Goal: Contribute content: Contribute content

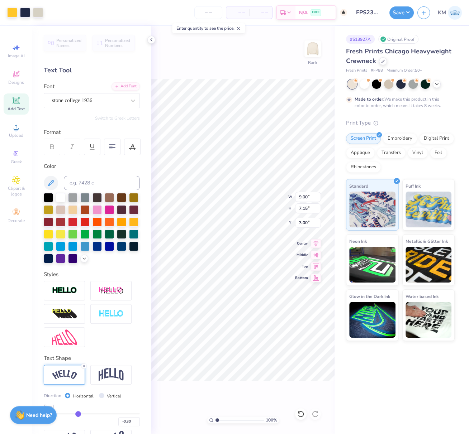
scroll to position [35, 0]
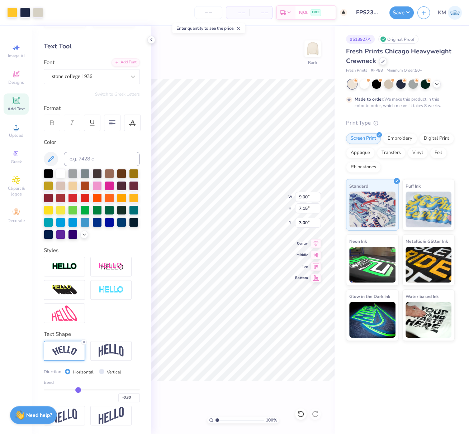
drag, startPoint x: 170, startPoint y: 43, endPoint x: 161, endPoint y: 15, distance: 29.9
click at [171, 43] on div "100 % Back W 9.00 9.00 " H 7.15 7.15 " Y 3.00 3.00 " Center Middle Top Bottom" at bounding box center [242, 230] width 183 height 408
click at [160, 14] on div "– – Per Item – – Total Est. Delivery N/A FREE" at bounding box center [197, 12] width 300 height 25
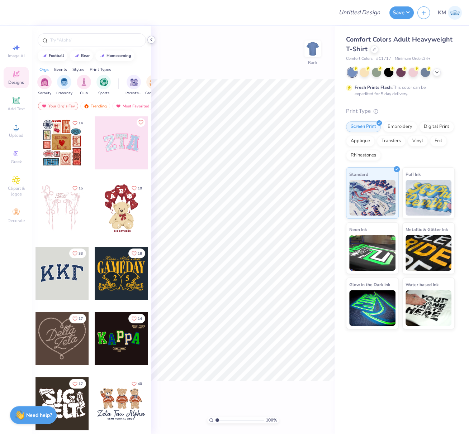
click at [152, 41] on icon at bounding box center [151, 40] width 6 height 6
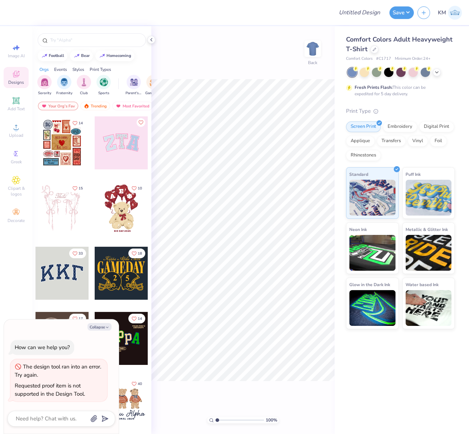
click at [295, 14] on div at bounding box center [170, 12] width 318 height 25
click at [373, 49] on icon at bounding box center [374, 49] width 4 height 4
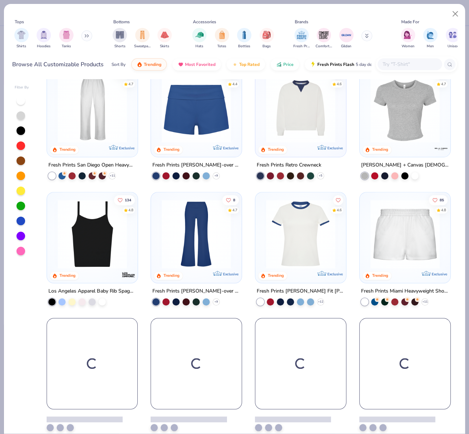
scroll to position [394, 0]
click at [303, 125] on img at bounding box center [300, 108] width 76 height 69
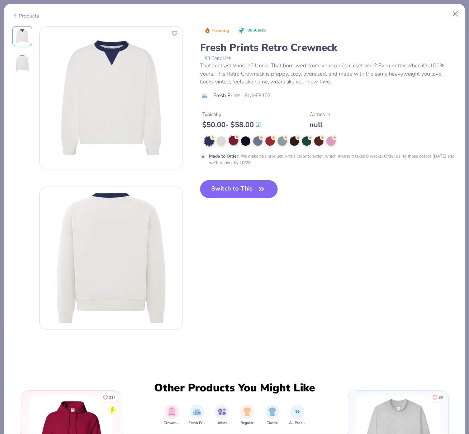
click at [232, 140] on div at bounding box center [233, 140] width 9 height 9
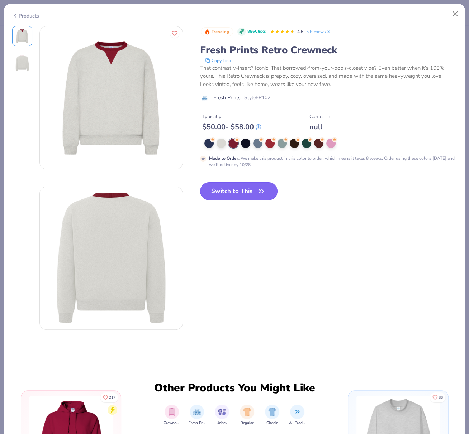
click at [236, 191] on button "Switch to This" at bounding box center [239, 191] width 78 height 18
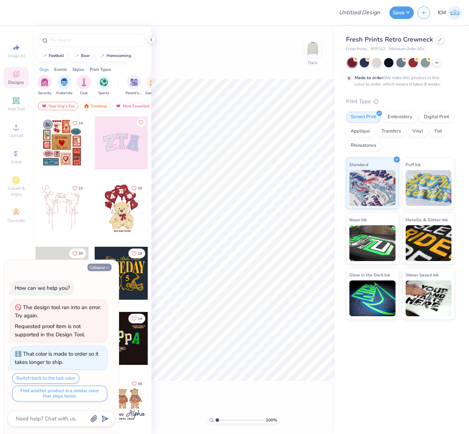
click at [97, 269] on button "Collapse" at bounding box center [99, 268] width 24 height 8
type textarea "x"
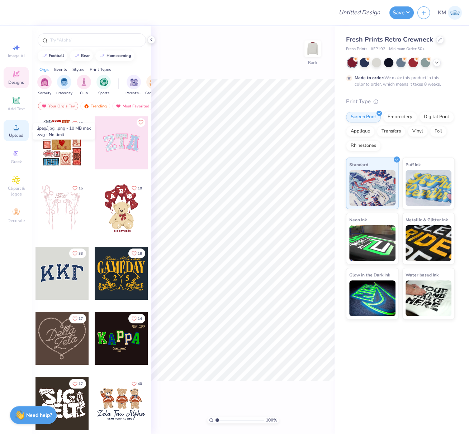
click at [14, 133] on div "Upload" at bounding box center [16, 130] width 25 height 21
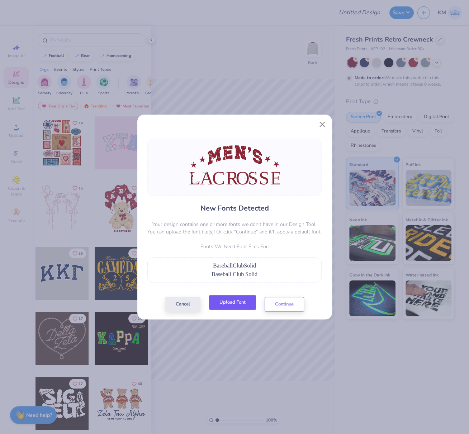
click at [240, 302] on button "Upload Font" at bounding box center [232, 302] width 47 height 15
click at [291, 305] on button "Continue" at bounding box center [283, 302] width 39 height 15
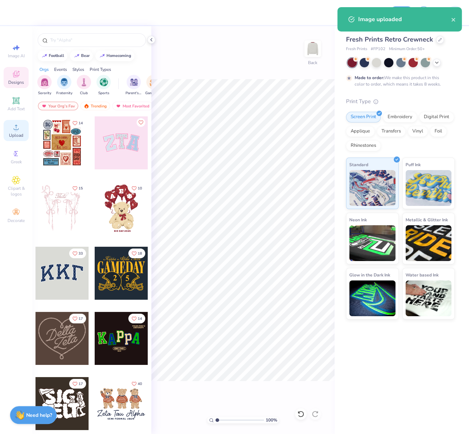
click at [15, 131] on div "Upload" at bounding box center [16, 130] width 25 height 21
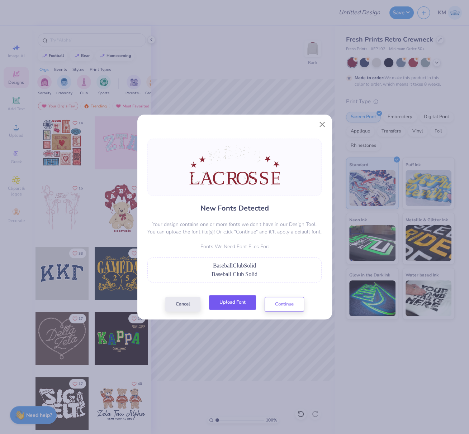
click at [235, 305] on button "Upload Font" at bounding box center [232, 302] width 47 height 15
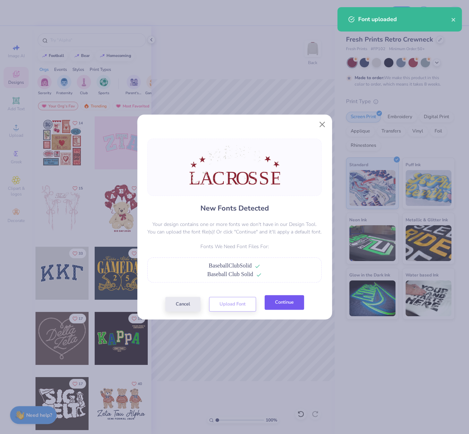
click at [286, 306] on button "Continue" at bounding box center [283, 302] width 39 height 15
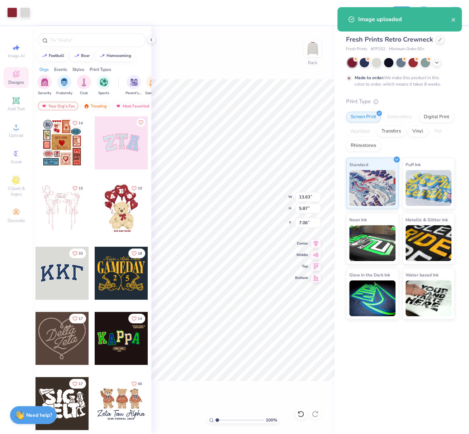
type input "2.09"
type input "10.84"
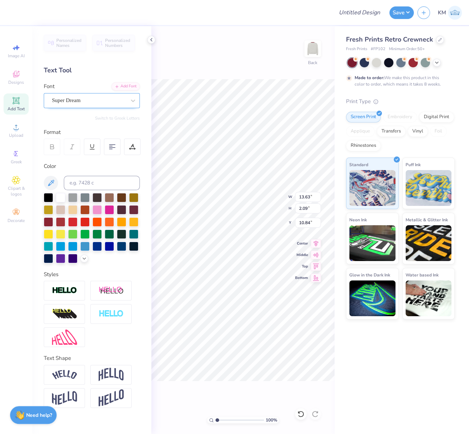
drag, startPoint x: 102, startPoint y: 100, endPoint x: 96, endPoint y: 107, distance: 9.7
click at [101, 100] on div "Super Dream" at bounding box center [88, 100] width 75 height 11
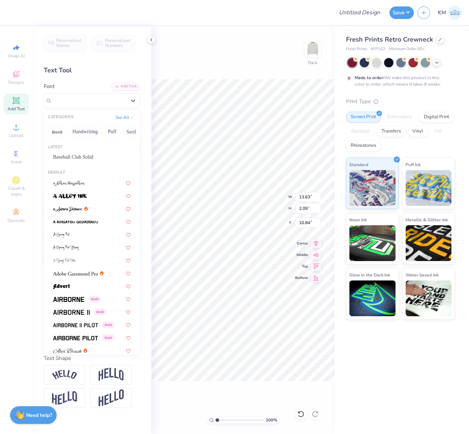
click at [85, 155] on span "Baseball Club Solid" at bounding box center [73, 157] width 40 height 8
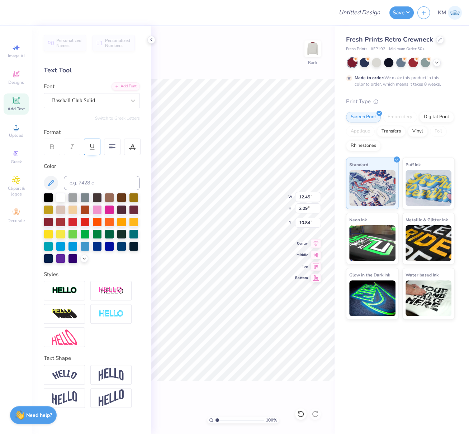
type input "12.45"
type input "2.00"
type input "11.11"
type input "12.74"
type input "2.05"
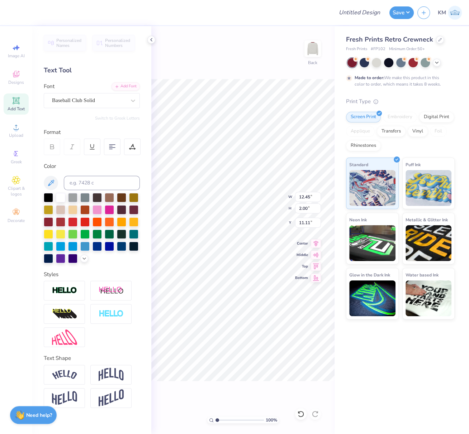
type input "11.06"
type input "13.09"
type input "2.11"
type input "14.41"
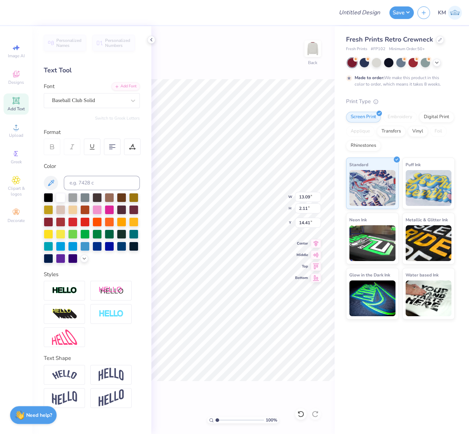
type textarea "MEN'S"
click at [130, 146] on icon at bounding box center [132, 147] width 6 height 6
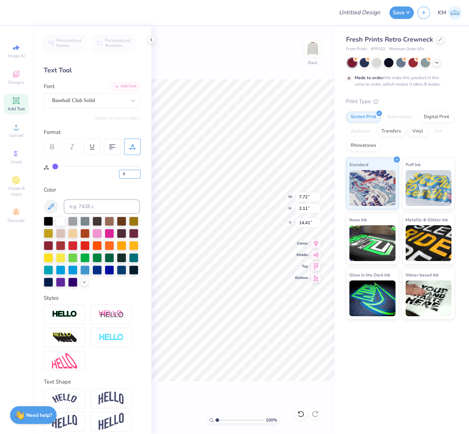
drag, startPoint x: 126, startPoint y: 175, endPoint x: 117, endPoint y: 175, distance: 8.2
click at [117, 175] on div "0" at bounding box center [96, 172] width 88 height 13
type input "5"
type input "8.32"
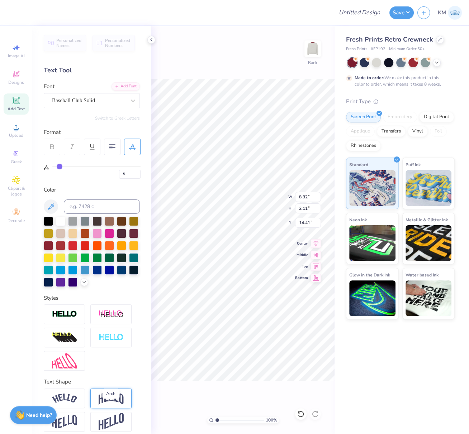
click at [110, 405] on img at bounding box center [111, 399] width 25 height 14
type input "3.83"
type input "13.55"
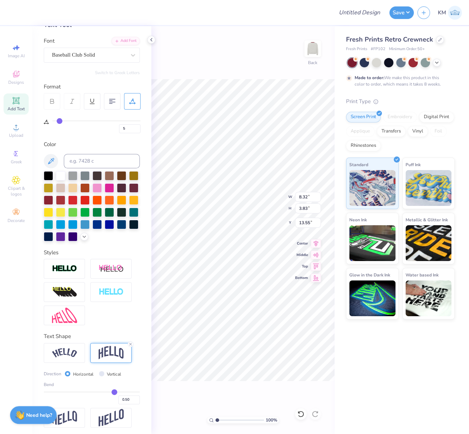
scroll to position [50, 0]
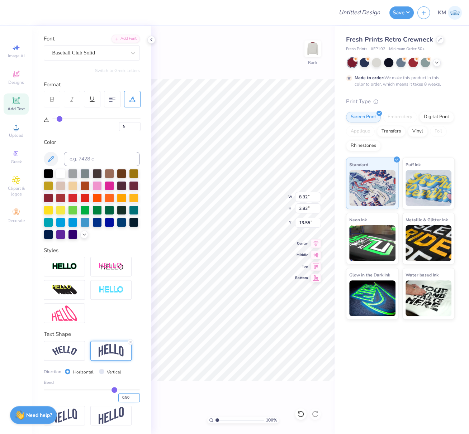
click at [122, 402] on input "0.50" at bounding box center [128, 397] width 21 height 9
type input "0.30"
type input "0.3"
type input "3.10"
drag, startPoint x: 294, startPoint y: 412, endPoint x: 292, endPoint y: 403, distance: 9.5
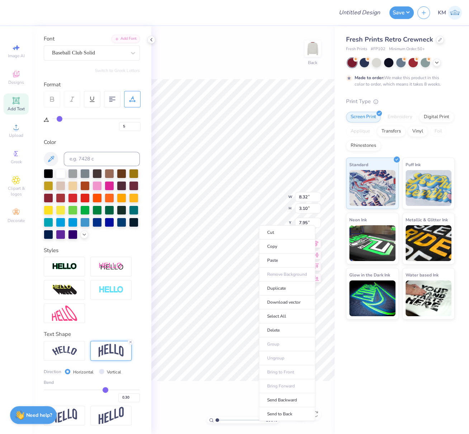
click at [294, 413] on li "Send to Back" at bounding box center [287, 414] width 56 height 14
type input "7.65"
type input "8.32"
type input "3.10"
type input "7.65"
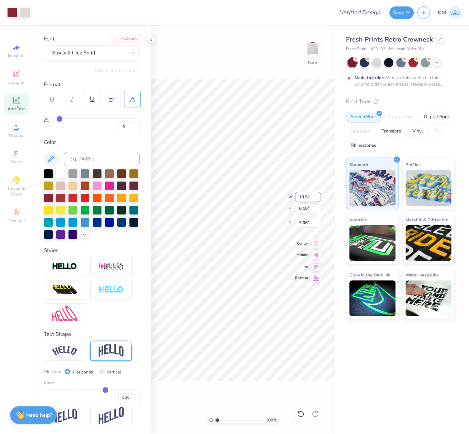
drag, startPoint x: 299, startPoint y: 197, endPoint x: 313, endPoint y: 197, distance: 14.7
click at [315, 197] on input "13.51" at bounding box center [308, 197] width 26 height 10
type input "4.00"
type input "1.81"
type input "0.50"
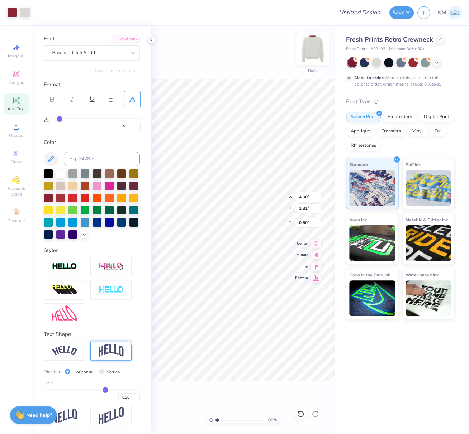
click at [315, 51] on img at bounding box center [312, 48] width 29 height 29
click at [15, 134] on span "Upload" at bounding box center [16, 136] width 14 height 6
type input "3.65"
type input "1.08"
type input "15.11"
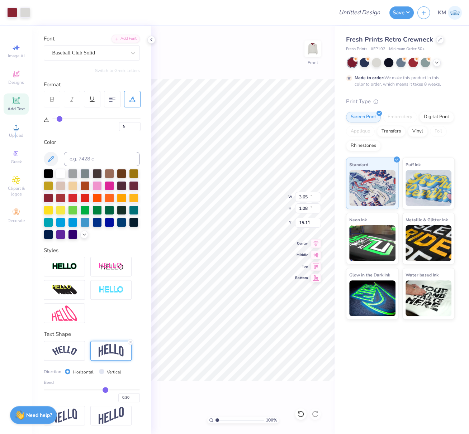
type input "3"
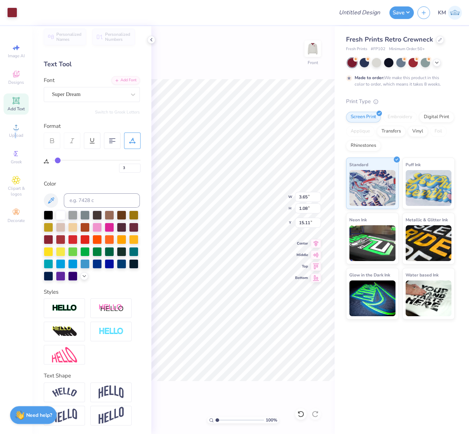
scroll to position [17, 0]
click at [101, 89] on div "Super Dream" at bounding box center [88, 94] width 75 height 11
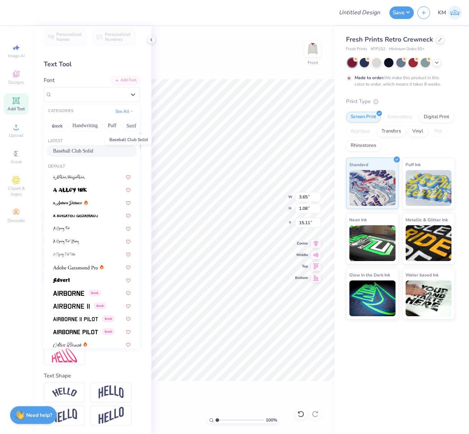
click at [83, 147] on span "Baseball Club Solid" at bounding box center [73, 151] width 40 height 8
type input "3"
type input "3.26"
type input "1.05"
type input "15.22"
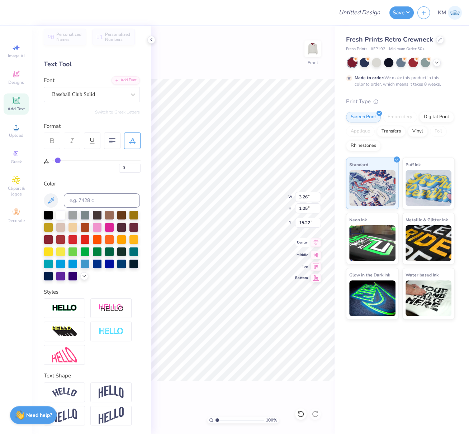
click at [317, 244] on icon at bounding box center [315, 243] width 5 height 6
type input "3"
drag, startPoint x: 303, startPoint y: 197, endPoint x: 299, endPoint y: 203, distance: 7.0
click at [303, 198] on input "15.00" at bounding box center [308, 197] width 26 height 10
type input "10.00"
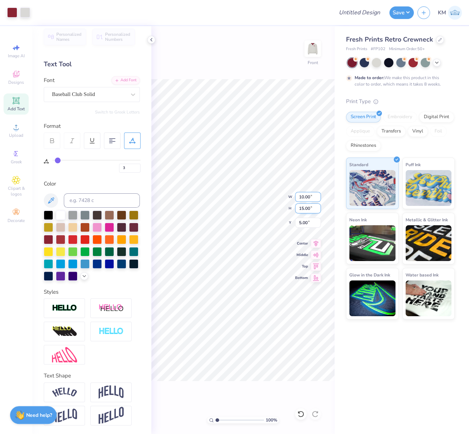
type input "3"
type input "10.00"
drag, startPoint x: 306, startPoint y: 222, endPoint x: 297, endPoint y: 222, distance: 9.0
click at [297, 221] on input "7.50" at bounding box center [308, 223] width 26 height 10
type input "3"
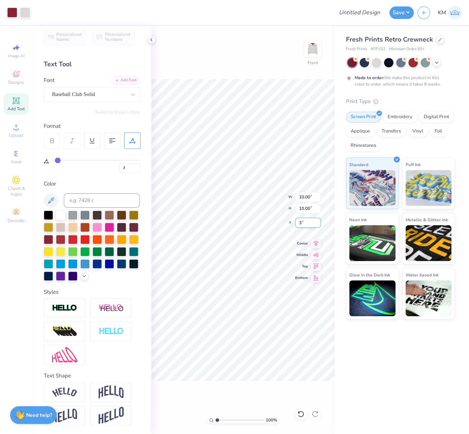
type input "3"
type input "3.00"
click at [317, 241] on icon at bounding box center [315, 243] width 5 height 6
type input "3"
click at [362, 14] on input "Design Title" at bounding box center [367, 12] width 35 height 14
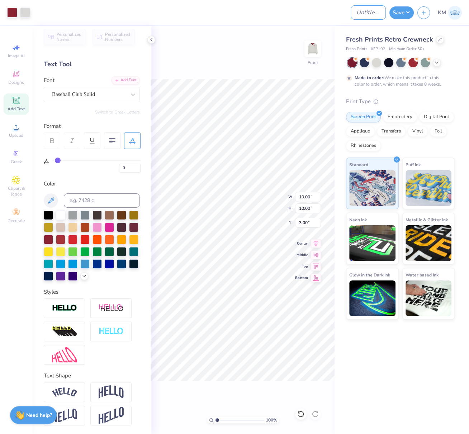
paste input "FPS239955"
type input "FPS239955"
type input "3"
type input "FPS239955"
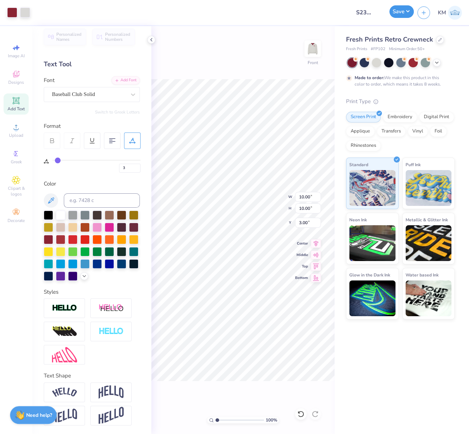
click at [404, 13] on button "Save" at bounding box center [401, 11] width 24 height 13
type input "3"
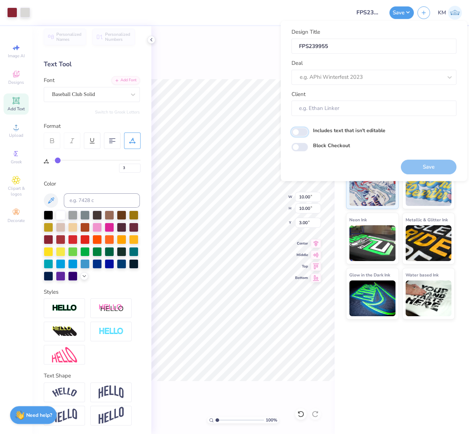
drag, startPoint x: 303, startPoint y: 130, endPoint x: 310, endPoint y: 133, distance: 7.3
click at [303, 130] on input "Includes text that isn't editable" at bounding box center [299, 132] width 16 height 9
checkbox input "true"
type input "3"
click at [339, 76] on div at bounding box center [370, 77] width 143 height 10
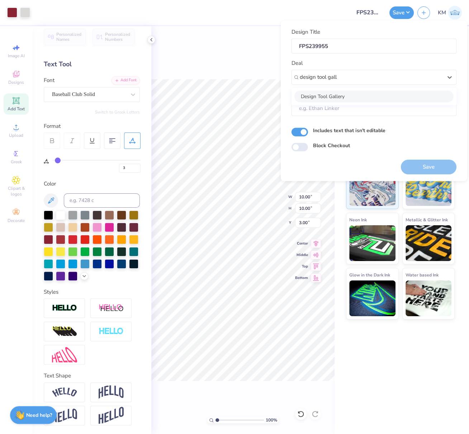
click at [350, 92] on div "Design Tool Gallery" at bounding box center [373, 96] width 159 height 12
type input "design tool gall"
type input "3"
type input "Design Tool Gallery User"
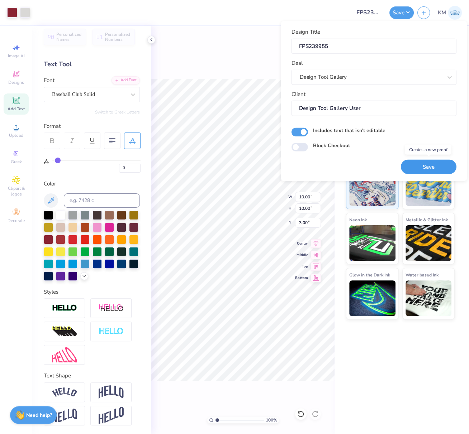
click at [430, 167] on button "Save" at bounding box center [428, 166] width 56 height 15
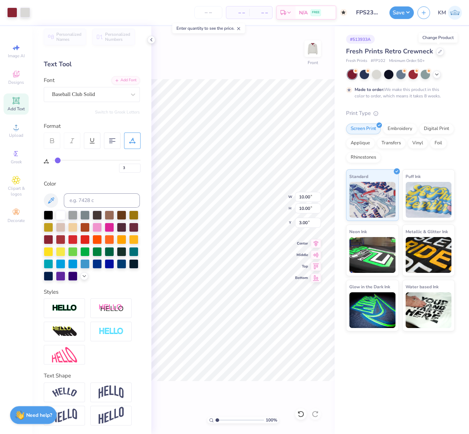
drag, startPoint x: 438, startPoint y: 52, endPoint x: 436, endPoint y: 56, distance: 3.9
click at [438, 52] on icon at bounding box center [440, 52] width 4 height 4
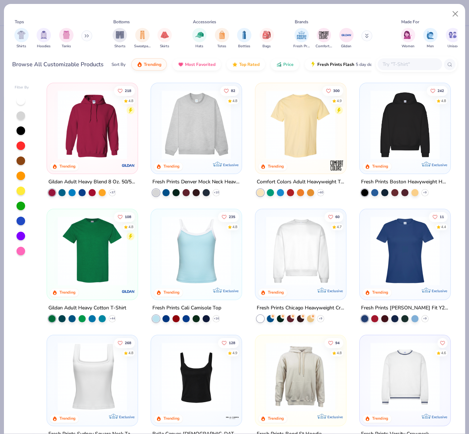
click at [302, 232] on img at bounding box center [300, 250] width 76 height 69
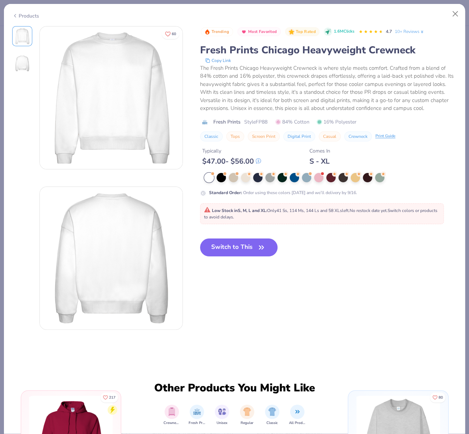
drag, startPoint x: 29, startPoint y: 16, endPoint x: 56, endPoint y: 33, distance: 31.8
click at [29, 16] on div "Products" at bounding box center [25, 16] width 27 height 8
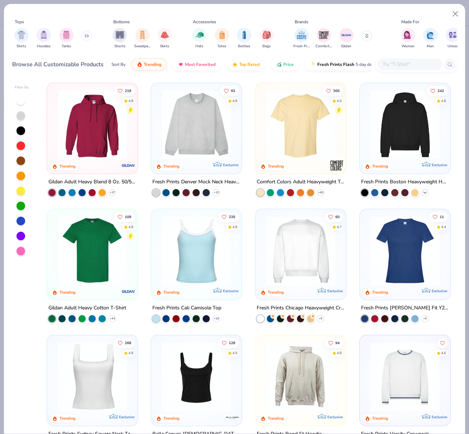
click at [422, 193] on icon at bounding box center [425, 193] width 6 height 6
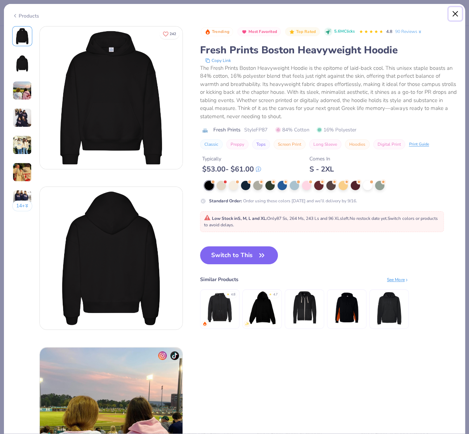
click at [457, 16] on button "Close" at bounding box center [455, 14] width 14 height 14
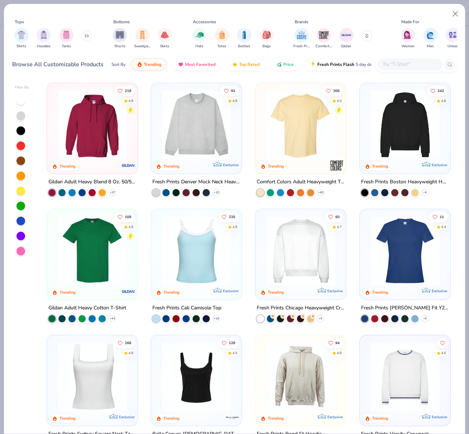
click at [306, 241] on img at bounding box center [300, 250] width 76 height 69
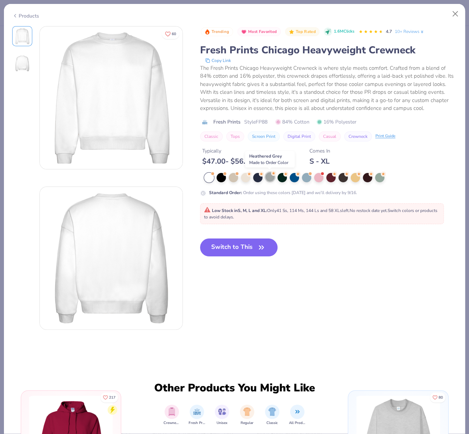
click at [269, 178] on div at bounding box center [269, 176] width 9 height 9
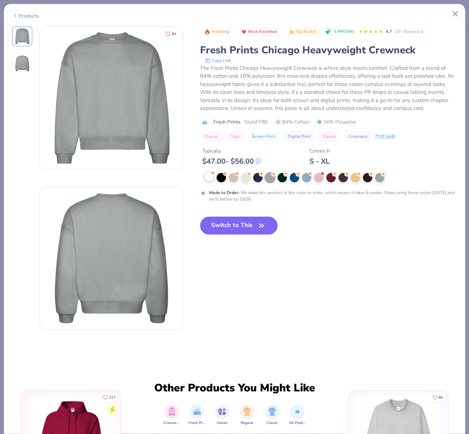
click at [209, 178] on div at bounding box center [208, 176] width 9 height 9
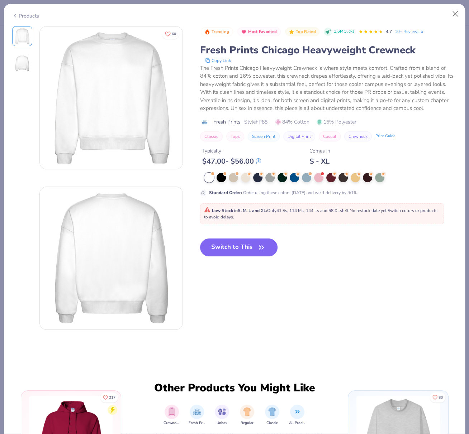
click at [244, 246] on button "Switch to This" at bounding box center [239, 248] width 78 height 18
type input "3"
type textarea "x"
type input "3"
type textarea "x"
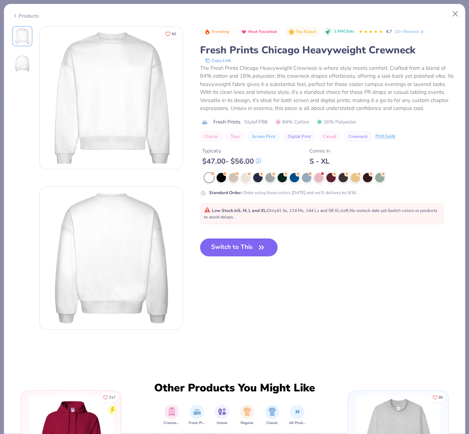
type input "3"
type textarea "x"
type input "3"
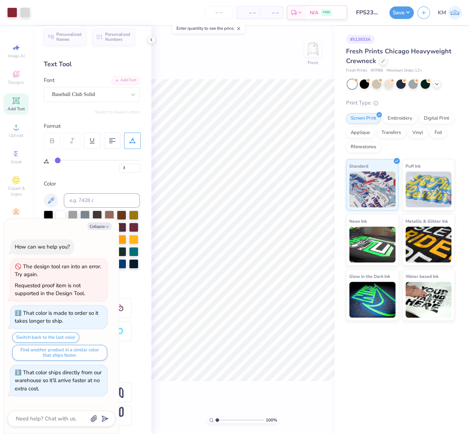
scroll to position [89, 0]
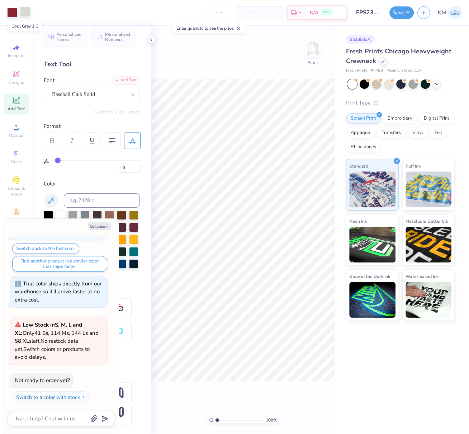
click at [23, 11] on div at bounding box center [25, 12] width 10 height 10
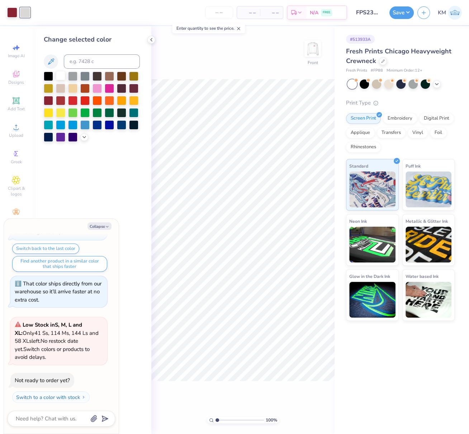
click at [60, 75] on div at bounding box center [60, 75] width 9 height 9
click at [317, 49] on img at bounding box center [312, 49] width 14 height 14
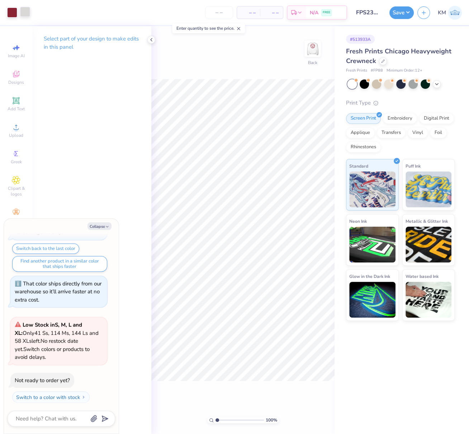
click at [24, 14] on div at bounding box center [25, 12] width 10 height 10
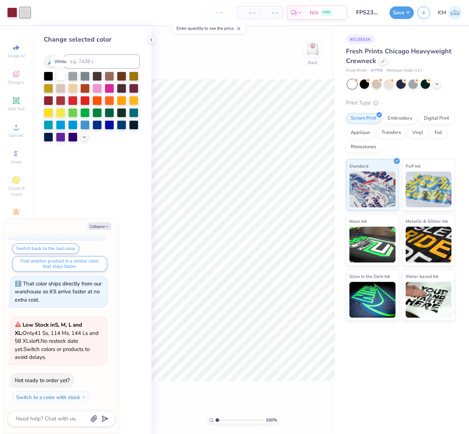
click at [60, 76] on div at bounding box center [60, 75] width 9 height 9
click at [407, 11] on button "Save" at bounding box center [401, 11] width 24 height 13
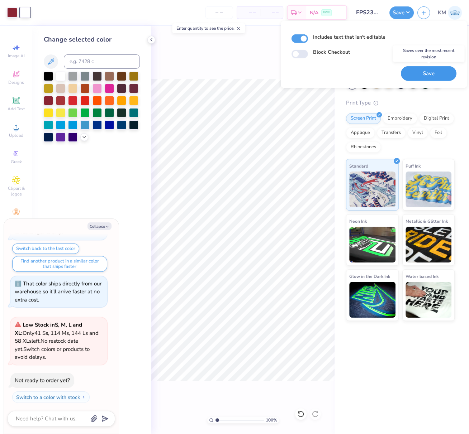
click at [433, 75] on button "Save" at bounding box center [428, 73] width 56 height 15
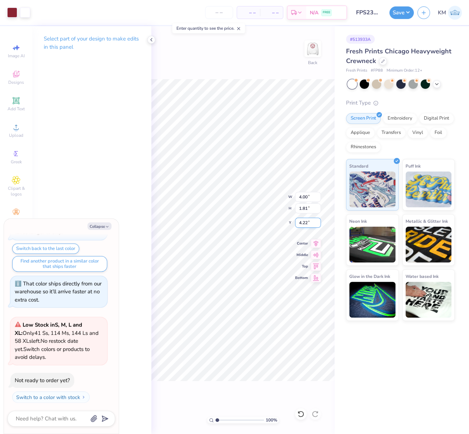
drag, startPoint x: 305, startPoint y: 222, endPoint x: 294, endPoint y: 225, distance: 10.9
click at [297, 223] on input "4.22" at bounding box center [308, 223] width 26 height 10
type textarea "x"
type input "3"
type textarea "x"
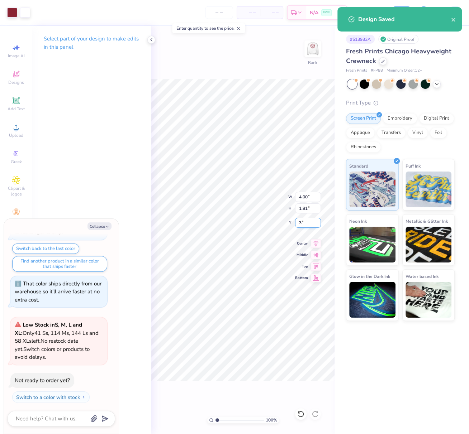
type input "3"
type textarea "x"
type input "3.00"
click at [255, 197] on div "100 % Back W 4.00 H 1.81 Y 3.00 Center Middle Top Bottom" at bounding box center [242, 230] width 183 height 408
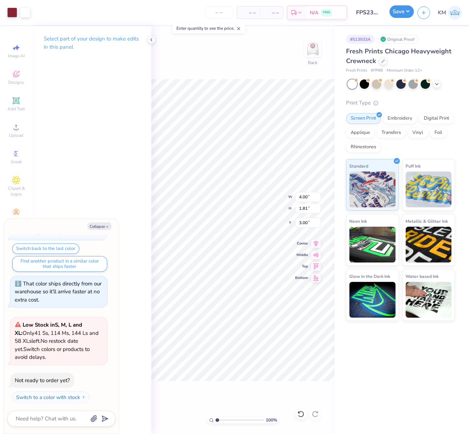
click at [400, 11] on button "Save" at bounding box center [401, 11] width 24 height 13
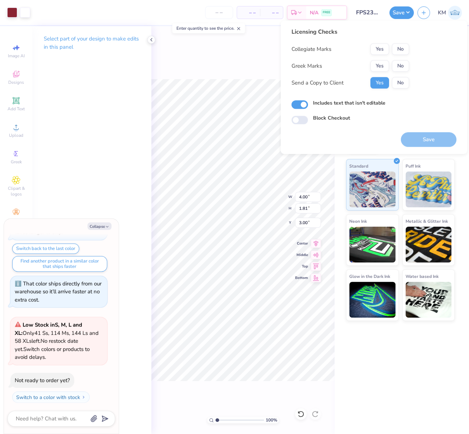
drag, startPoint x: 242, startPoint y: 55, endPoint x: 304, endPoint y: 45, distance: 63.5
click at [242, 55] on div "100 % Back W 4.00 4.00 " H 1.81 1.81 " Y 3.00 3.00 " Center Middle Top Bottom" at bounding box center [242, 230] width 183 height 408
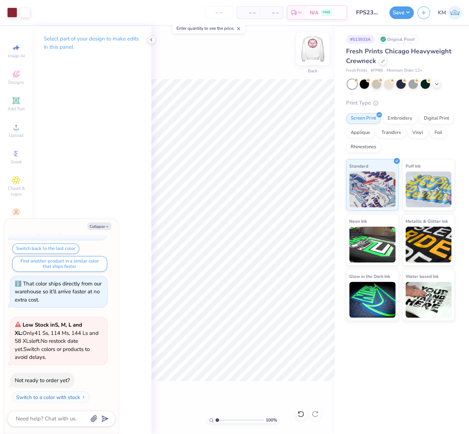
click at [312, 47] on img at bounding box center [312, 48] width 29 height 29
click at [317, 242] on icon at bounding box center [316, 242] width 10 height 9
type textarea "x"
drag, startPoint x: 307, startPoint y: 223, endPoint x: 297, endPoint y: 225, distance: 9.8
click at [298, 223] on input "2.11" at bounding box center [308, 223] width 26 height 10
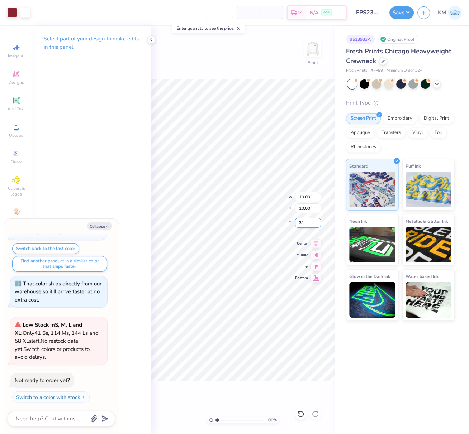
type input "3"
type textarea "x"
type input "3.00"
drag, startPoint x: 406, startPoint y: 12, endPoint x: 408, endPoint y: 16, distance: 4.7
click at [405, 11] on button "Save" at bounding box center [401, 11] width 24 height 13
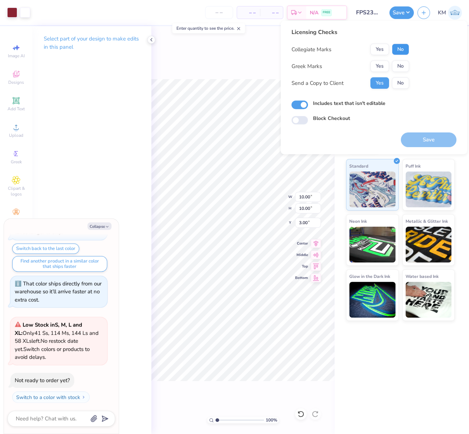
click at [402, 53] on button "No" at bounding box center [400, 49] width 17 height 11
click at [382, 67] on button "Yes" at bounding box center [379, 66] width 19 height 11
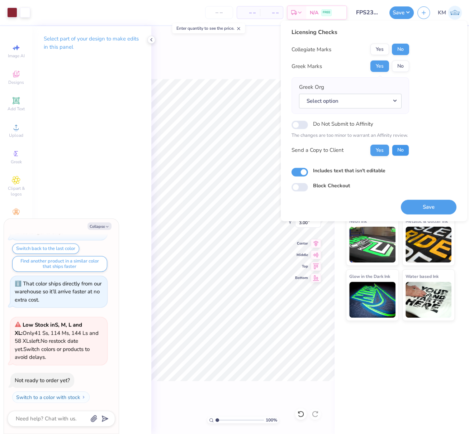
click at [400, 150] on button "No" at bounding box center [400, 149] width 17 height 11
click at [369, 101] on button "Select option" at bounding box center [350, 100] width 102 height 15
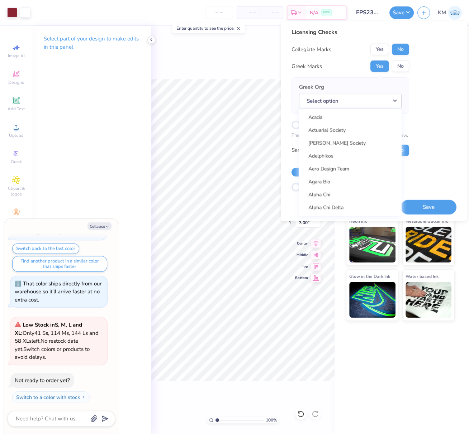
click at [446, 115] on div "Licensing Checks Collegiate Marks Yes No Greek Marks Yes No Greek Org Select op…" at bounding box center [373, 110] width 165 height 164
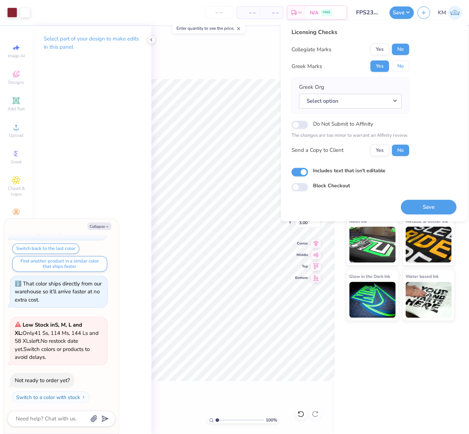
drag, startPoint x: 404, startPoint y: 67, endPoint x: 413, endPoint y: 86, distance: 21.3
click at [404, 67] on button "No" at bounding box center [400, 66] width 17 height 11
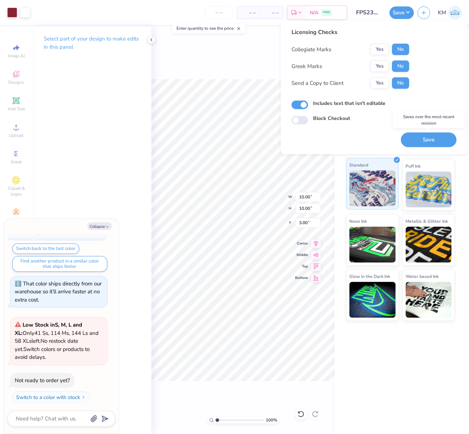
drag, startPoint x: 432, startPoint y: 141, endPoint x: 370, endPoint y: 183, distance: 74.6
click at [432, 141] on button "Save" at bounding box center [428, 140] width 56 height 15
type textarea "x"
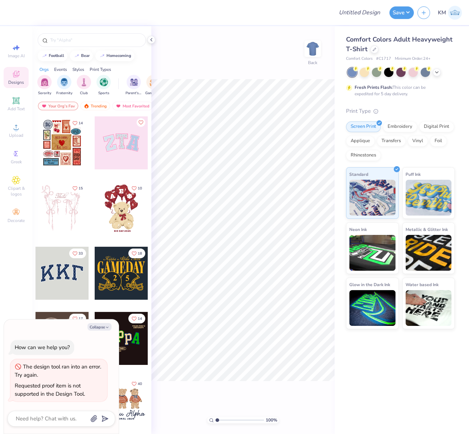
type textarea "x"
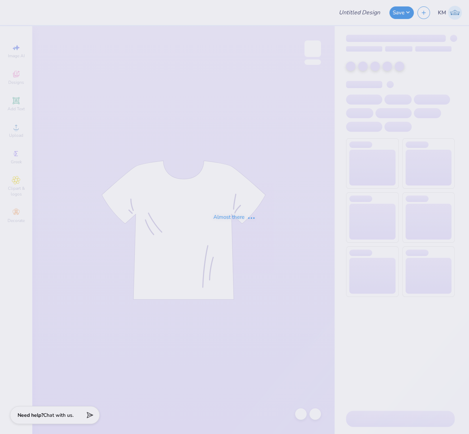
type input "FPS239955"
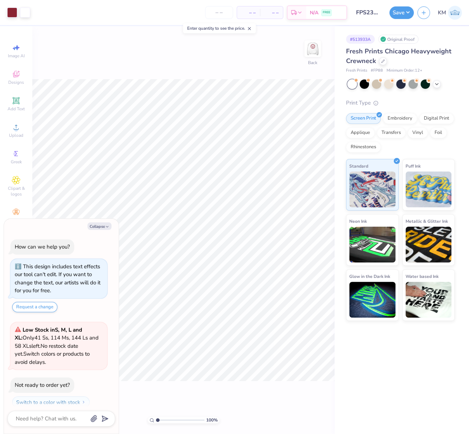
scroll to position [5, 0]
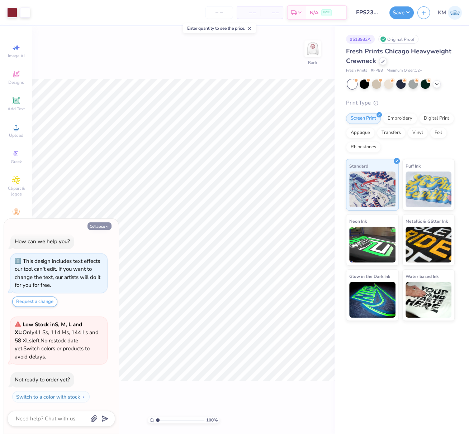
click at [98, 226] on button "Collapse" at bounding box center [99, 226] width 24 height 8
type textarea "x"
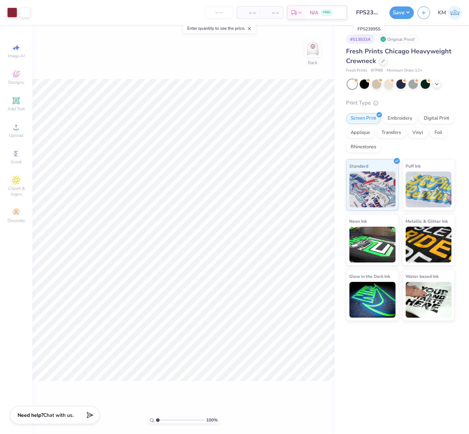
scroll to position [0, 7]
drag, startPoint x: 356, startPoint y: 12, endPoint x: 392, endPoint y: 17, distance: 35.8
click at [384, 15] on input "FPS239955" at bounding box center [367, 12] width 35 height 14
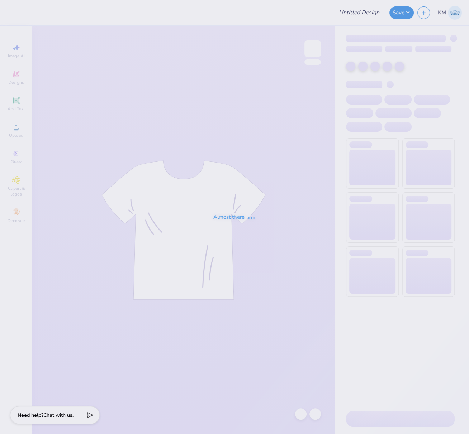
type input "FPS239933"
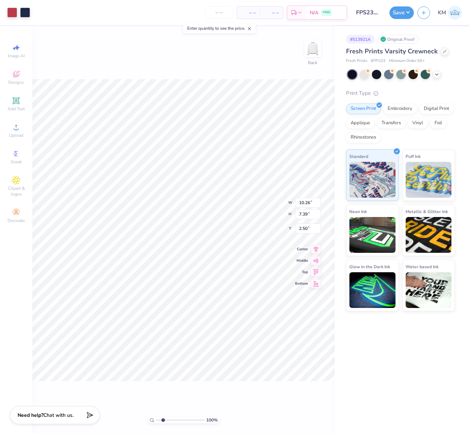
type input "2.22"
click at [163, 420] on input "range" at bounding box center [180, 420] width 48 height 6
type input "10.04"
type input "5.58"
type input "3.09"
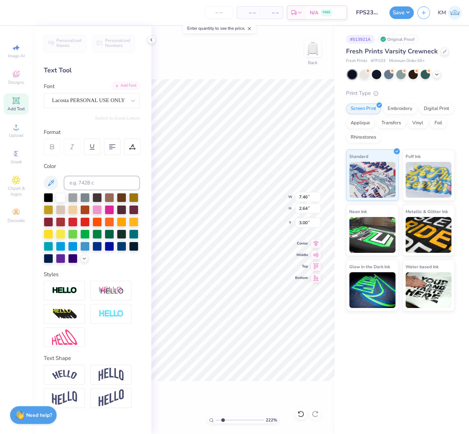
click at [125, 85] on div "Add Font" at bounding box center [125, 86] width 28 height 8
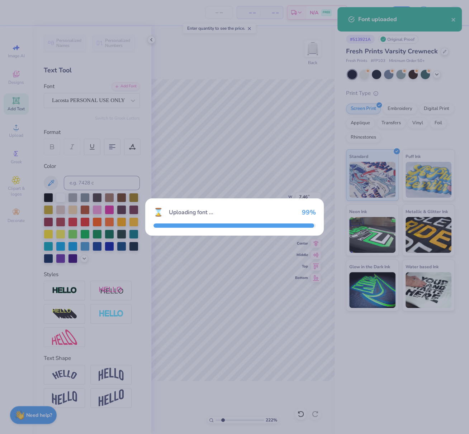
type input "5.80"
type input "1.83"
type input "3.46"
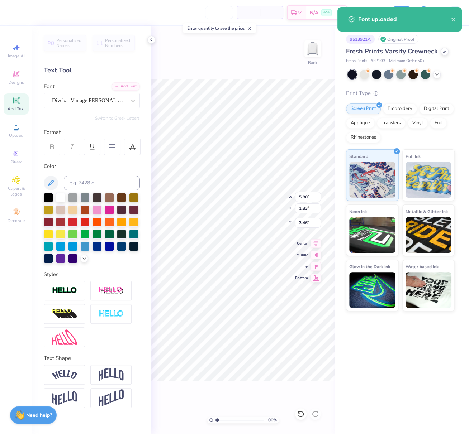
drag, startPoint x: 217, startPoint y: 418, endPoint x: 214, endPoint y: 419, distance: 3.6
click at [215, 418] on div "100 %" at bounding box center [243, 420] width 72 height 6
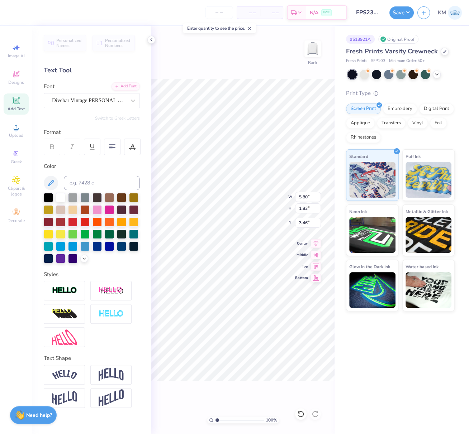
type input "1"
type input "10.80"
type input "6.43"
drag, startPoint x: 310, startPoint y: 197, endPoint x: 294, endPoint y: 199, distance: 15.6
click at [296, 197] on input "10.80" at bounding box center [308, 197] width 26 height 10
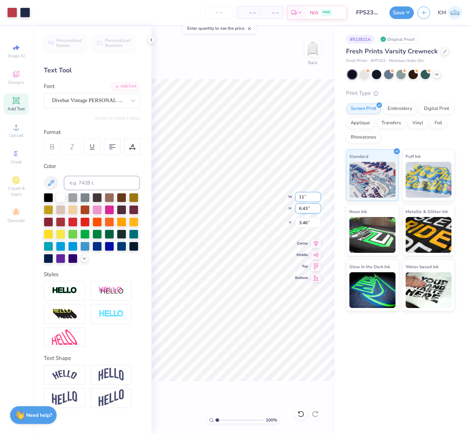
type input "11.00"
type input "6.54"
type input "3.40"
type input "5.91"
type input "1.86"
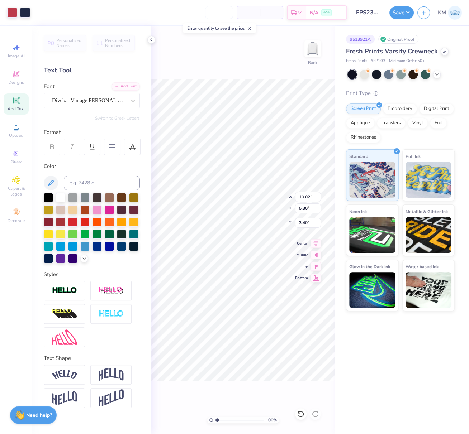
type input "1.69"
click at [294, 198] on div "100 % Back W 5.91 5.91 " H 1.86 1.86 " Y 1.69 1.69 " Center Middle Top Bottom" at bounding box center [242, 230] width 183 height 408
type input "5.91"
type input "1.86"
type input "1.69"
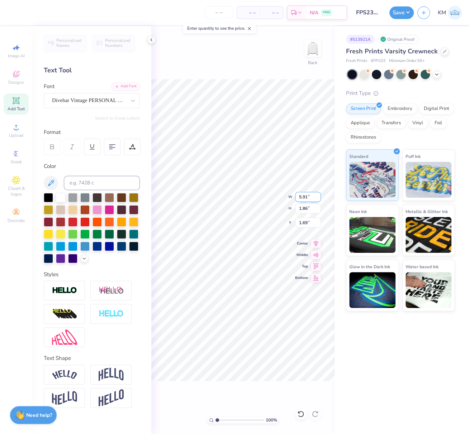
drag, startPoint x: 307, startPoint y: 197, endPoint x: 297, endPoint y: 200, distance: 10.5
click at [299, 196] on input "5.91" at bounding box center [308, 197] width 26 height 10
paste input "7.36"
type input "7.36"
type input "2.32"
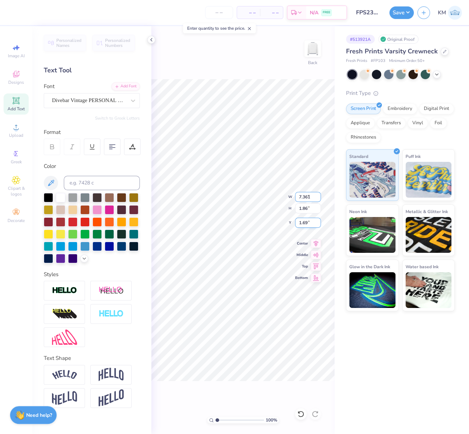
type input "3.18"
click at [316, 243] on icon at bounding box center [316, 242] width 10 height 9
click at [88, 101] on div "Lacosta PERSONAL USE ONLY" at bounding box center [88, 100] width 75 height 11
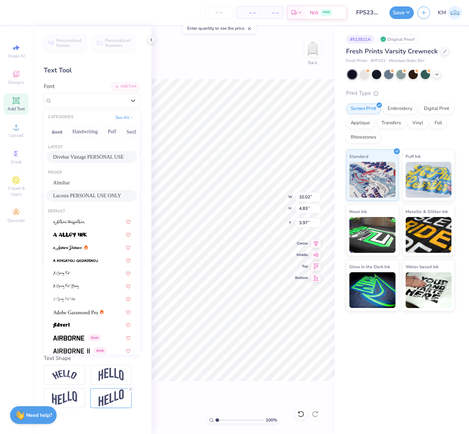
drag, startPoint x: 77, startPoint y: 156, endPoint x: 108, endPoint y: 154, distance: 30.9
click at [78, 156] on span "Divebar Vintage PERSONAL USE" at bounding box center [88, 157] width 71 height 8
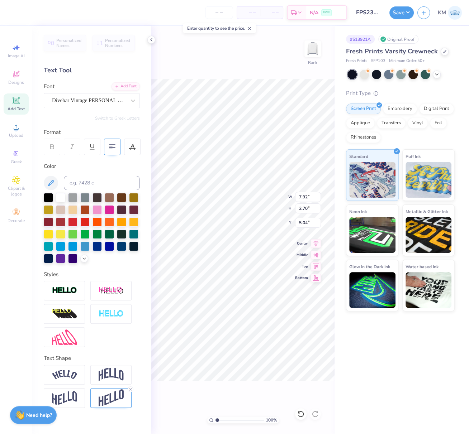
type input "7.92"
type input "2.70"
type input "5.04"
drag, startPoint x: 109, startPoint y: 399, endPoint x: 116, endPoint y: 396, distance: 7.4
click at [109, 399] on img at bounding box center [111, 398] width 25 height 18
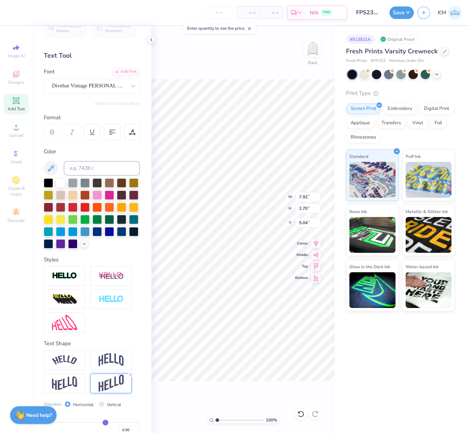
scroll to position [35, 0]
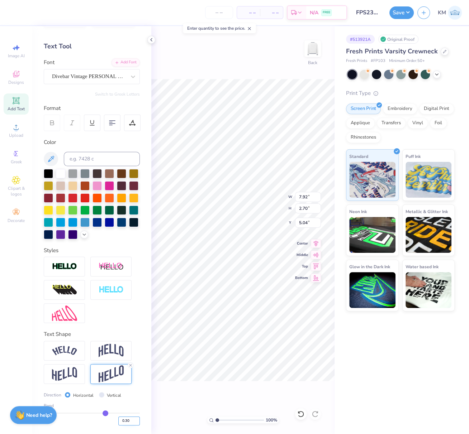
drag, startPoint x: 120, startPoint y: 421, endPoint x: 130, endPoint y: 423, distance: 10.0
click at [129, 422] on input "0.30" at bounding box center [128, 421] width 21 height 9
type input "0.40"
type input "0.4"
type input "3.02"
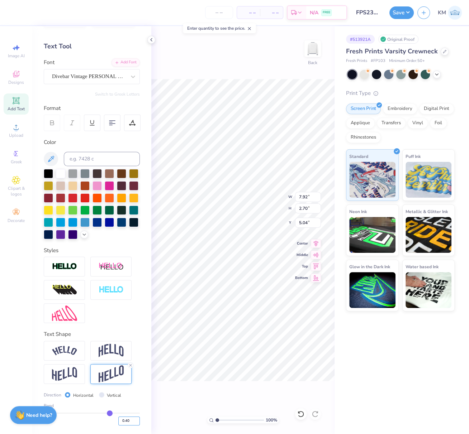
type input "4.88"
drag, startPoint x: 307, startPoint y: 197, endPoint x: 298, endPoint y: 198, distance: 9.7
click at [298, 197] on input "7.92" at bounding box center [308, 197] width 26 height 10
paste input "10.0444"
type input "10.04"
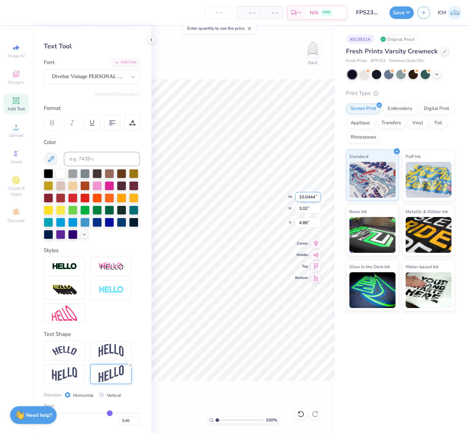
type input "3.83"
type input "4.48"
click at [219, 419] on input "range" at bounding box center [239, 420] width 48 height 6
type input "1.53"
type input "9.84"
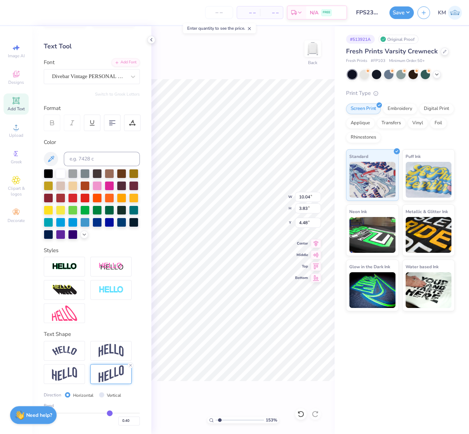
type input "4.40"
type input "4.24"
drag, startPoint x: 221, startPoint y: 421, endPoint x: 224, endPoint y: 414, distance: 6.9
click at [229, 419] on input "range" at bounding box center [239, 420] width 48 height 6
type input "3.46"
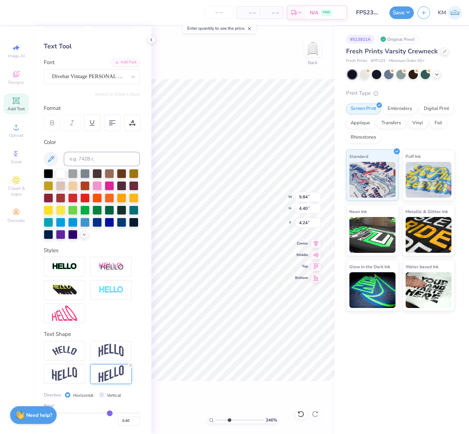
type input "4.41"
drag, startPoint x: 223, startPoint y: 419, endPoint x: 219, endPoint y: 420, distance: 4.1
click at [221, 419] on input "range" at bounding box center [239, 420] width 48 height 6
type input "2"
type input "9.89"
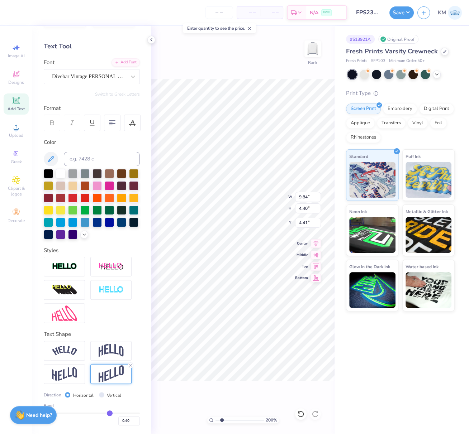
type input "4.28"
type input "4.30"
type input "9.92"
type input "4.19"
type input "4.33"
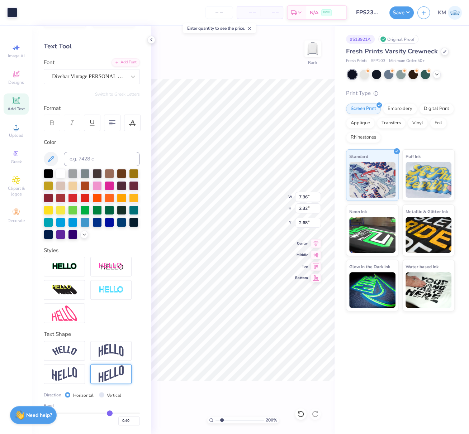
scroll to position [0, 0]
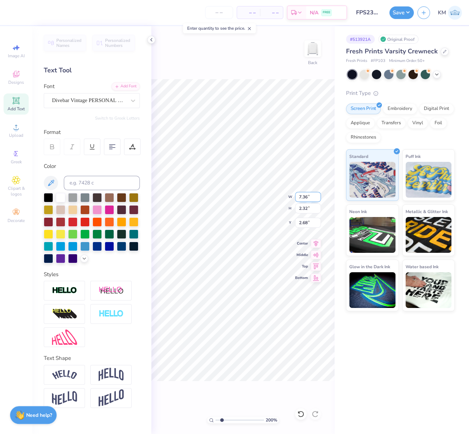
type input "3.00"
drag, startPoint x: 318, startPoint y: 243, endPoint x: 311, endPoint y: 244, distance: 7.7
click at [318, 242] on icon at bounding box center [316, 242] width 10 height 9
drag, startPoint x: 220, startPoint y: 419, endPoint x: 186, endPoint y: 398, distance: 39.4
click at [196, 416] on div "100 % Back" at bounding box center [242, 230] width 183 height 408
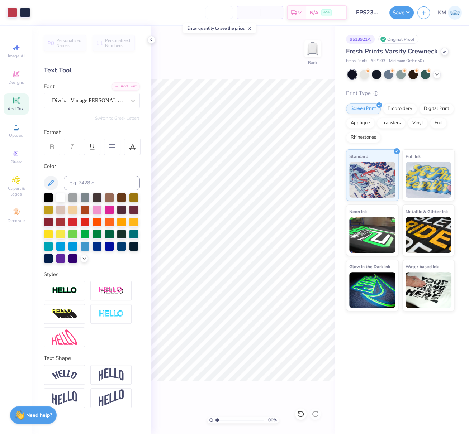
type input "1"
click at [293, 297] on li "Group" at bounding box center [300, 300] width 56 height 14
drag, startPoint x: 316, startPoint y: 241, endPoint x: 307, endPoint y: 246, distance: 10.8
click at [316, 241] on icon at bounding box center [316, 242] width 10 height 9
type input "4.33"
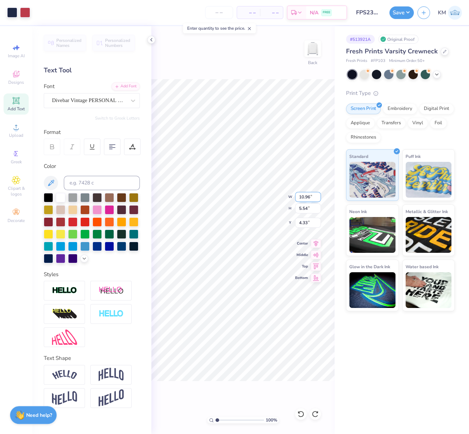
type input "1.68"
type input "1.13"
type input "7.95"
click at [128, 86] on div "Add Font" at bounding box center [125, 86] width 28 height 8
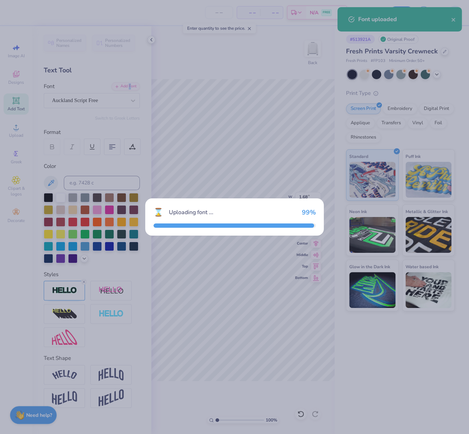
type input "1.43"
type input "1.03"
type input "7.25"
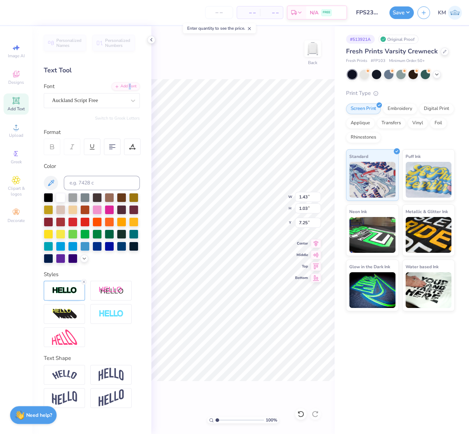
click at [66, 291] on img at bounding box center [64, 291] width 25 height 8
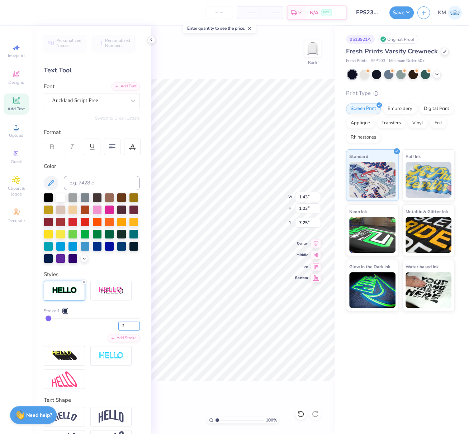
click at [131, 331] on input "2" at bounding box center [128, 326] width 21 height 9
type input "1"
click at [132, 331] on input "1" at bounding box center [128, 326] width 21 height 9
type input "1"
click at [87, 331] on div "1" at bounding box center [92, 324] width 96 height 13
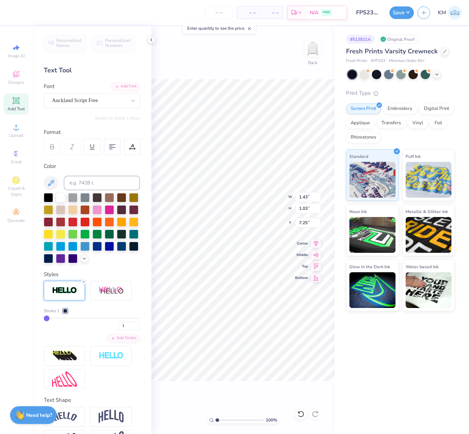
type input "1.41"
type input "1.01"
type input "7.26"
drag, startPoint x: 302, startPoint y: 196, endPoint x: 298, endPoint y: 205, distance: 9.0
click at [299, 197] on input "1.41" at bounding box center [308, 197] width 26 height 10
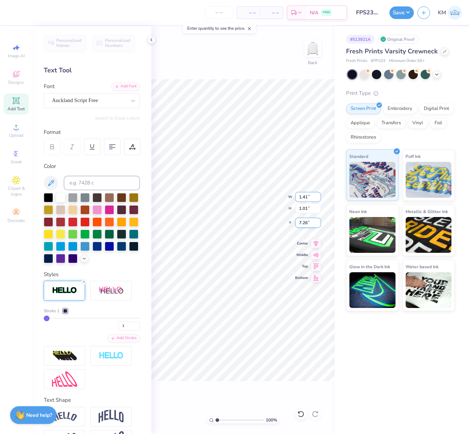
paste input "9002"
type input "1.9002"
type input "4.33"
type input "1.41"
type input "1.01"
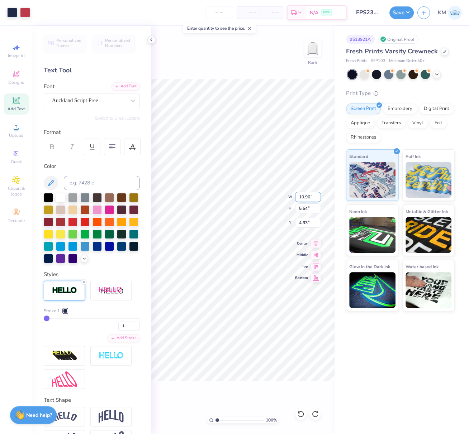
type input "8.00"
drag, startPoint x: 306, startPoint y: 197, endPoint x: 299, endPoint y: 196, distance: 7.2
click at [299, 196] on input "1.41" at bounding box center [308, 197] width 26 height 10
paste input "9002"
type input "1.90"
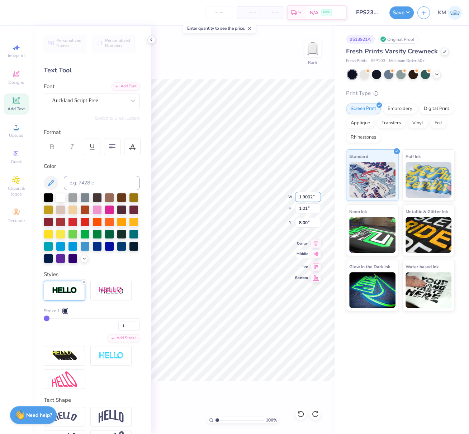
type input "1.36"
type input "7.09"
click at [317, 241] on icon at bounding box center [315, 243] width 5 height 6
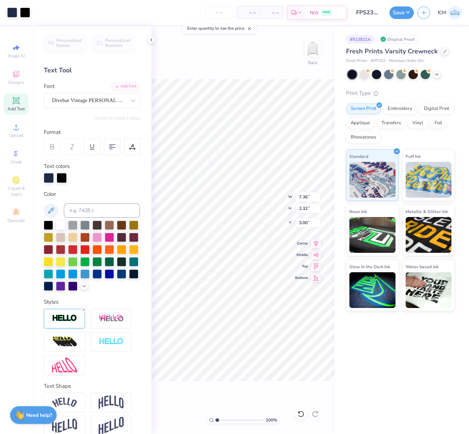
type input "7.38"
type input "2.33"
type input "2.99"
click at [85, 312] on icon at bounding box center [84, 310] width 4 height 4
type input "7.36"
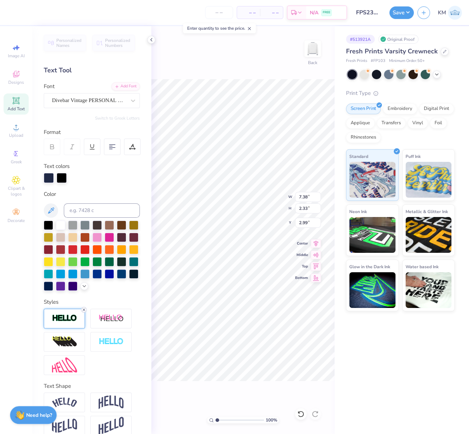
type input "2.32"
type input "3.00"
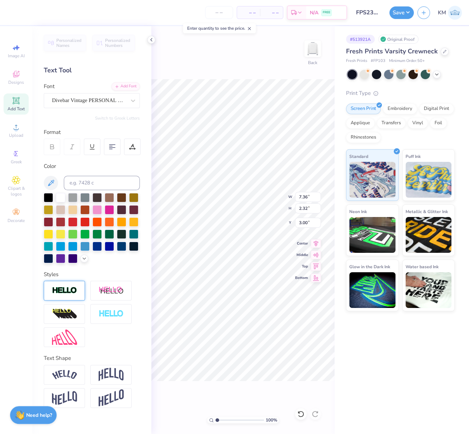
type input "7.32"
type input "2.52"
type input "2.90"
click at [317, 244] on icon at bounding box center [315, 243] width 5 height 6
click at [318, 242] on icon at bounding box center [316, 242] width 10 height 9
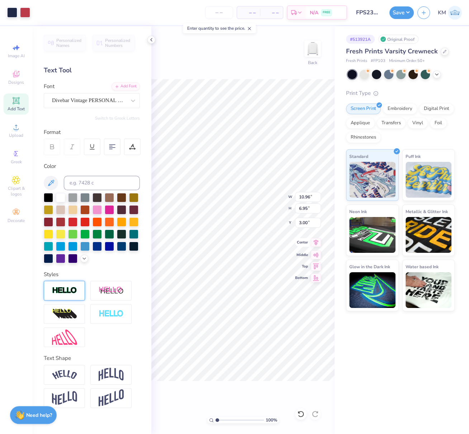
click at [315, 244] on icon at bounding box center [316, 242] width 10 height 9
drag, startPoint x: 310, startPoint y: 198, endPoint x: 298, endPoint y: 201, distance: 12.0
click at [301, 198] on input "10.96" at bounding box center [308, 197] width 26 height 10
type input "11.00"
type input "6.98"
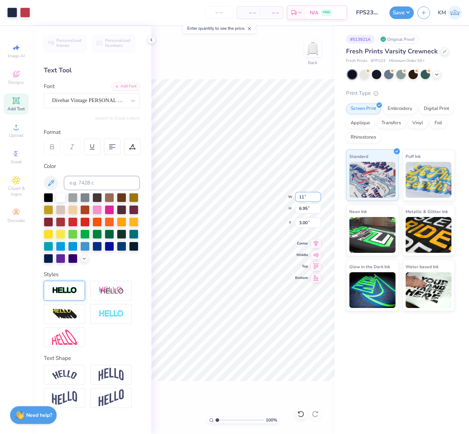
type input "2.98"
click at [408, 8] on button "Save" at bounding box center [401, 11] width 24 height 13
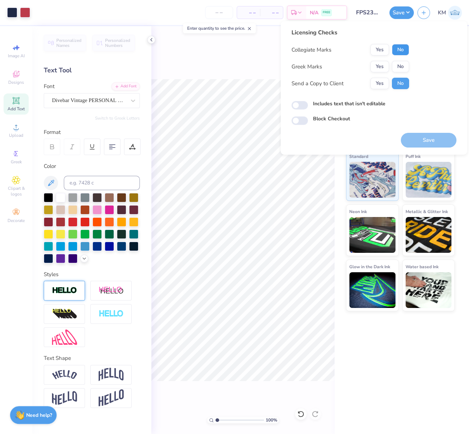
click at [406, 47] on button "No" at bounding box center [400, 49] width 17 height 11
click at [380, 66] on button "Yes" at bounding box center [379, 66] width 19 height 11
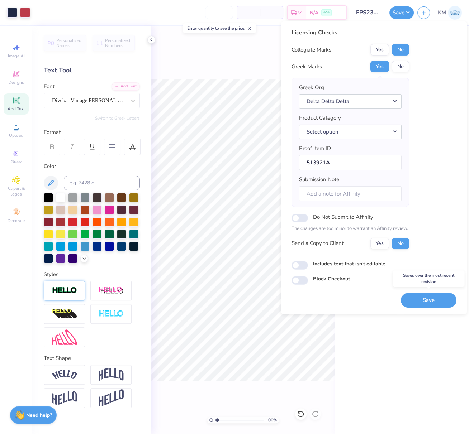
drag, startPoint x: 436, startPoint y: 298, endPoint x: 379, endPoint y: 215, distance: 100.6
click at [435, 298] on button "Save" at bounding box center [428, 300] width 56 height 15
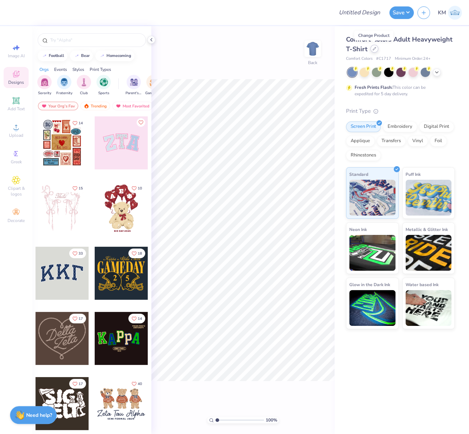
click at [373, 51] on icon at bounding box center [374, 49] width 4 height 4
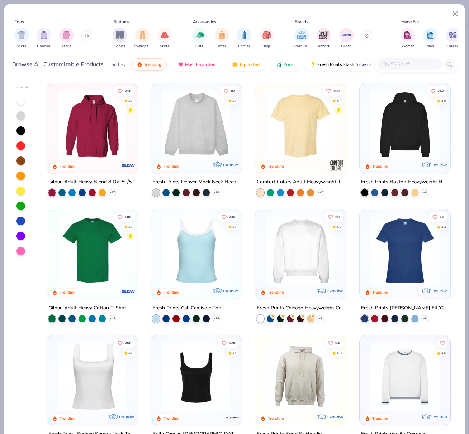
click at [196, 130] on img at bounding box center [196, 124] width 76 height 69
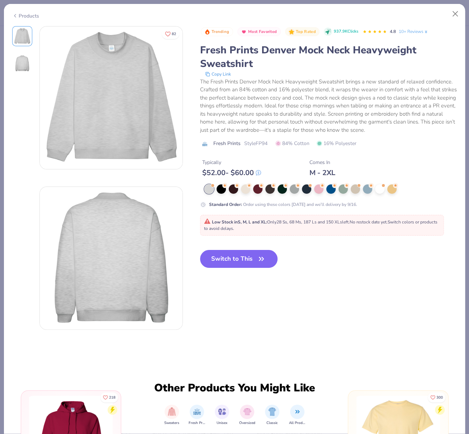
click at [250, 268] on button "Switch to This" at bounding box center [239, 259] width 78 height 18
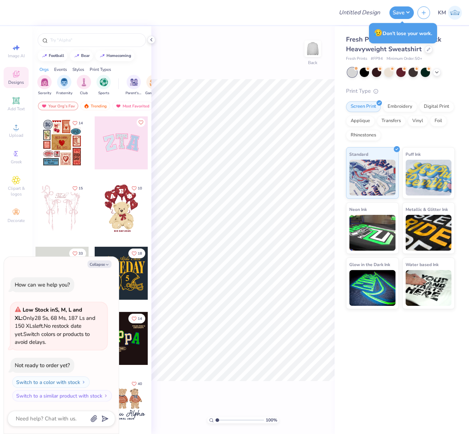
type textarea "x"
